Goal: Task Accomplishment & Management: Manage account settings

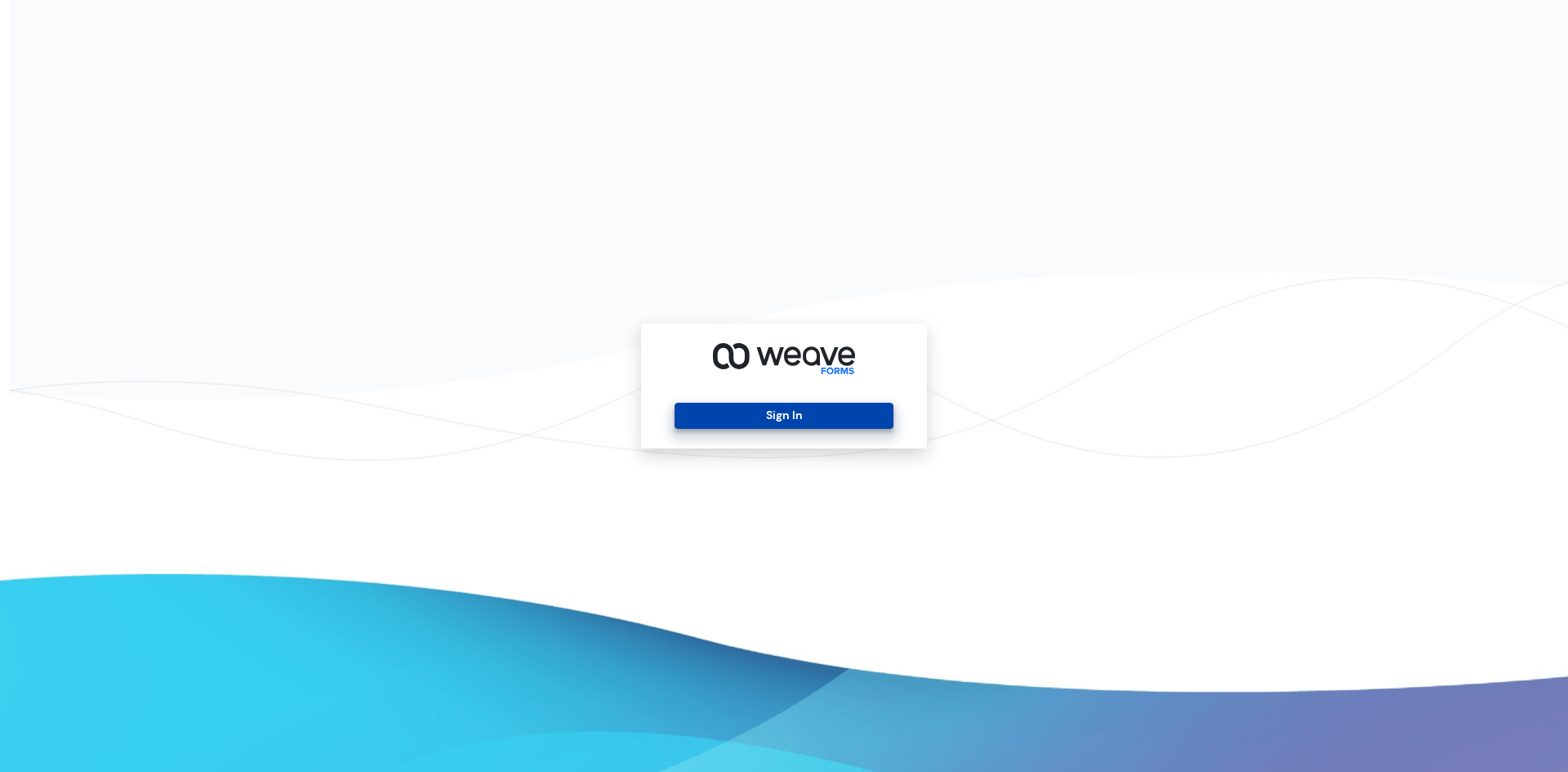
click at [773, 426] on button "Sign In" at bounding box center [783, 415] width 218 height 26
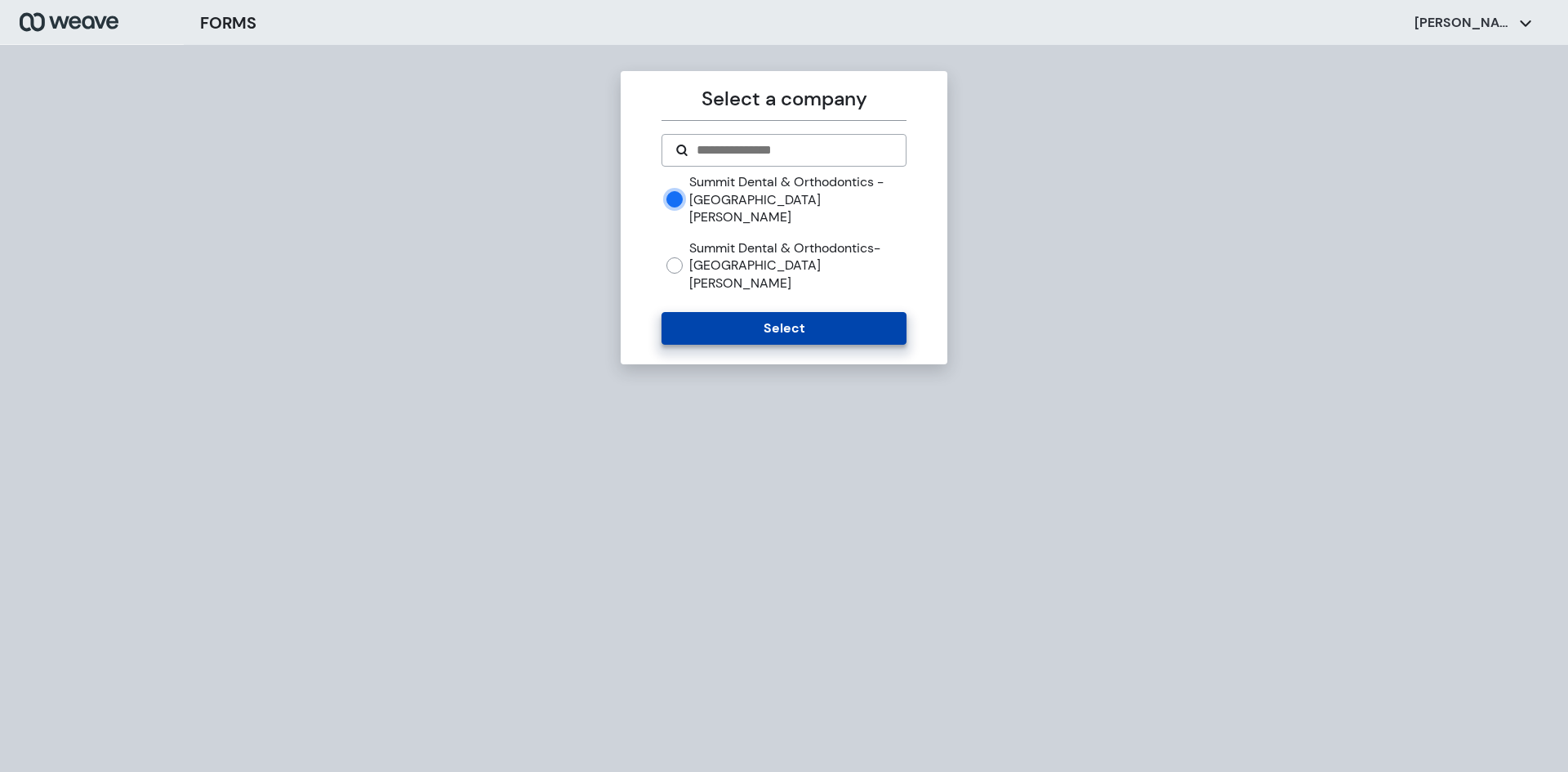
click at [764, 312] on button "Select" at bounding box center [784, 328] width 244 height 33
